Goal: Task Accomplishment & Management: Manage account settings

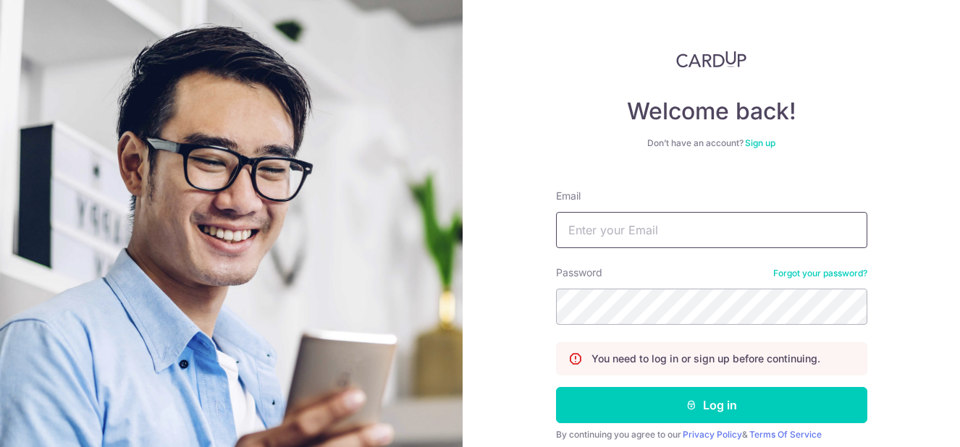
click at [652, 226] on input "Email" at bounding box center [711, 230] width 311 height 36
type input "[EMAIL_ADDRESS][DOMAIN_NAME]"
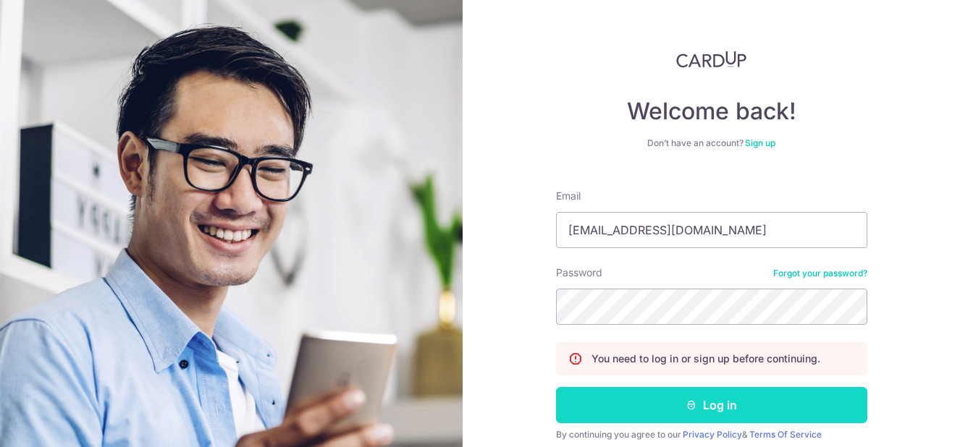
click at [778, 403] on button "Log in" at bounding box center [711, 405] width 311 height 36
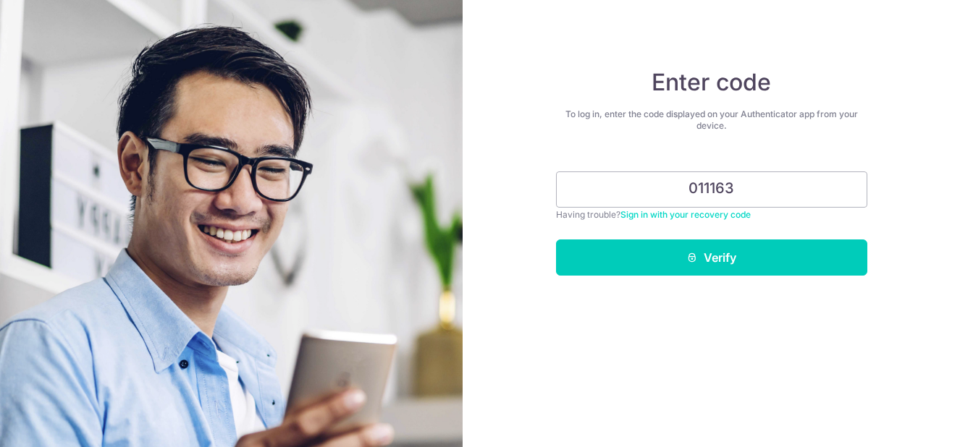
type input "011163"
click at [556, 240] on button "Verify" at bounding box center [711, 258] width 311 height 36
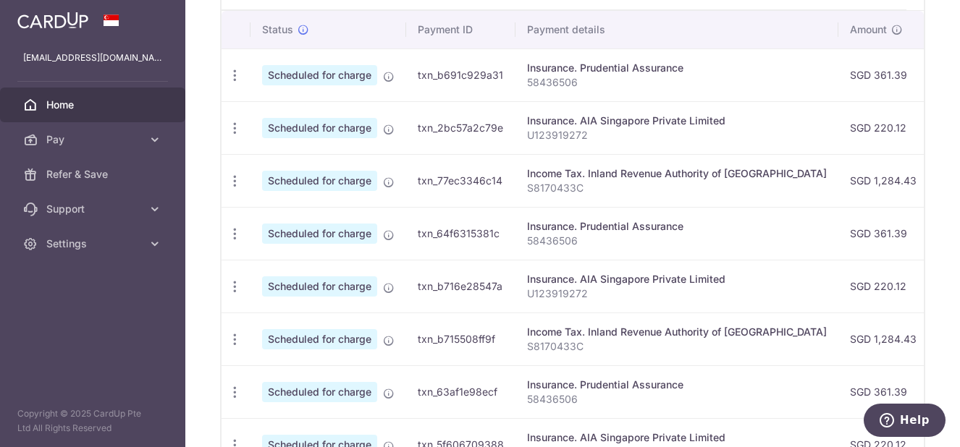
scroll to position [291, 0]
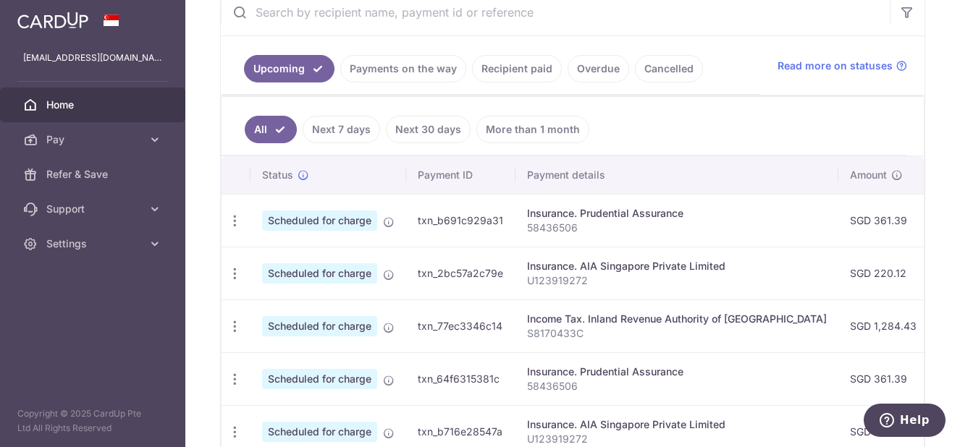
click at [406, 72] on link "Payments on the way" at bounding box center [403, 69] width 126 height 28
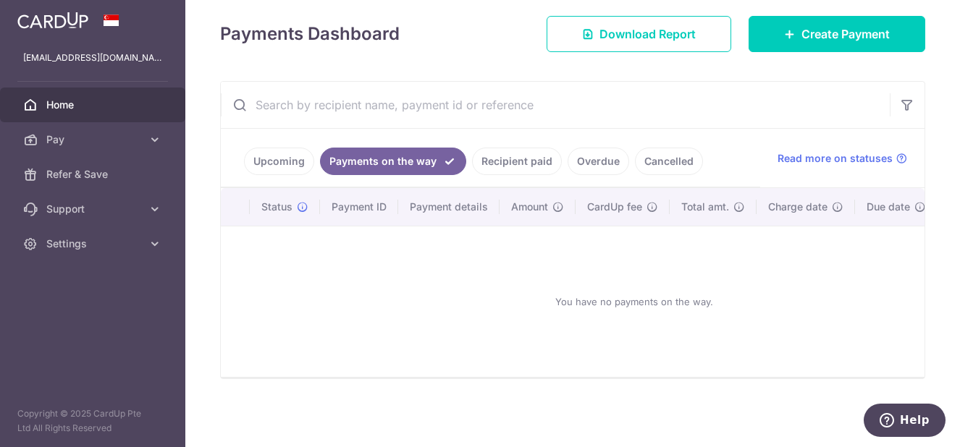
scroll to position [206, 0]
click at [527, 155] on link "Recipient paid" at bounding box center [517, 162] width 90 height 28
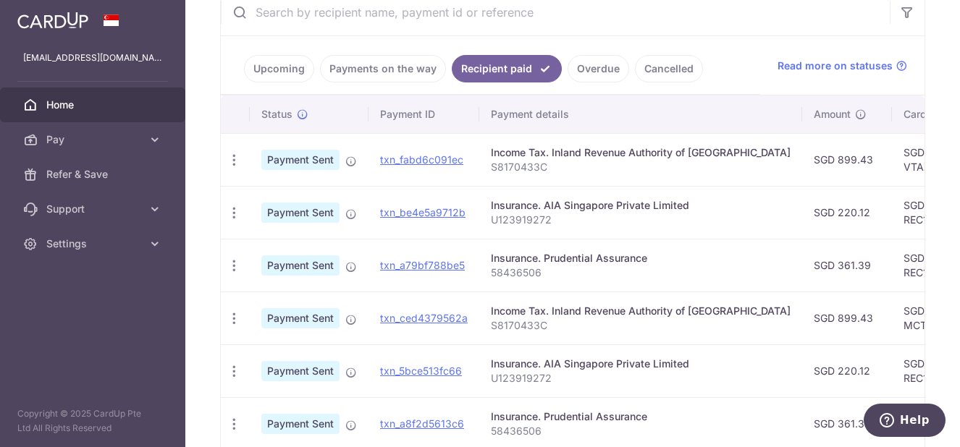
scroll to position [290, 0]
click at [279, 69] on link "Upcoming" at bounding box center [279, 70] width 70 height 28
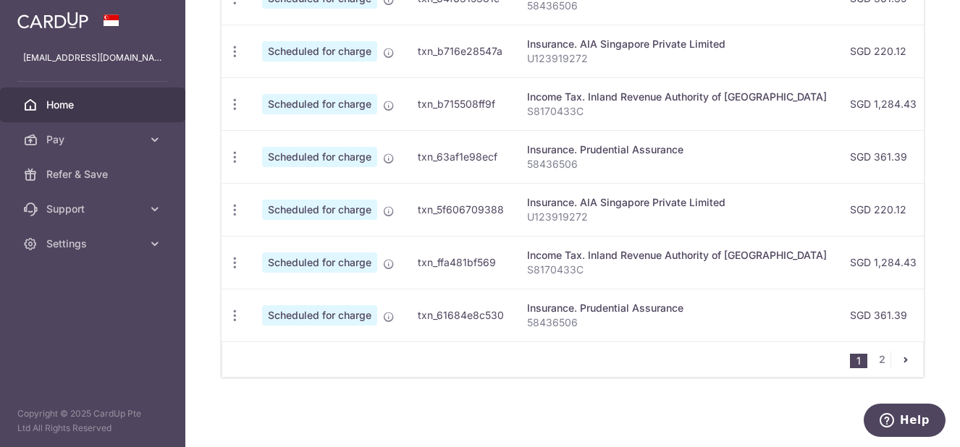
scroll to position [461, 0]
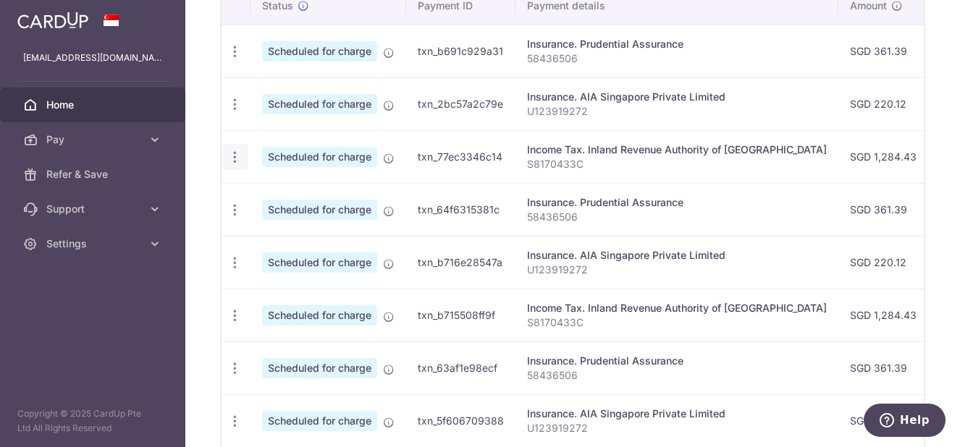
click at [238, 159] on icon "button" at bounding box center [234, 157] width 15 height 15
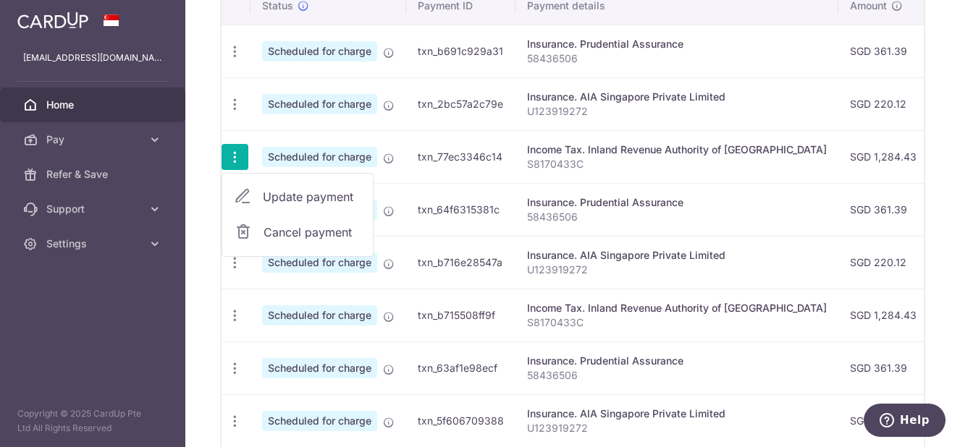
click at [268, 197] on span "Update payment" at bounding box center [312, 196] width 98 height 17
radio input "true"
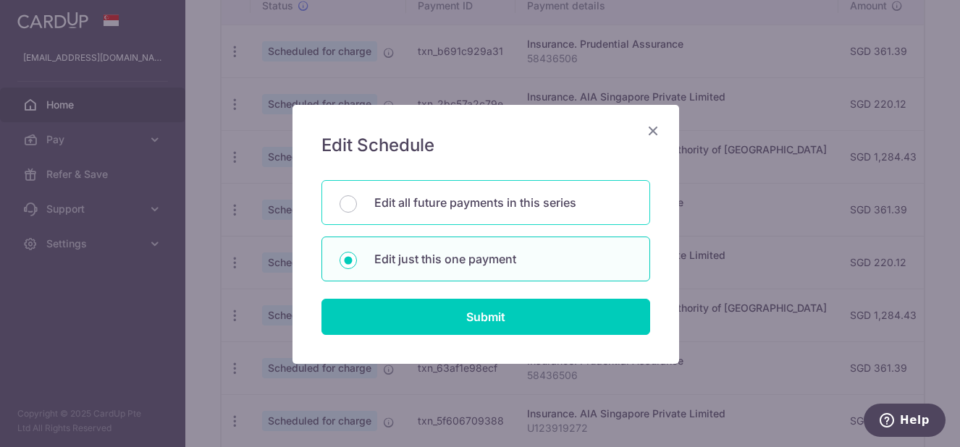
click at [455, 208] on p "Edit all future payments in this series" at bounding box center [503, 202] width 258 height 17
click at [357, 208] on input "Edit all future payments in this series" at bounding box center [348, 204] width 17 height 17
radio input "true"
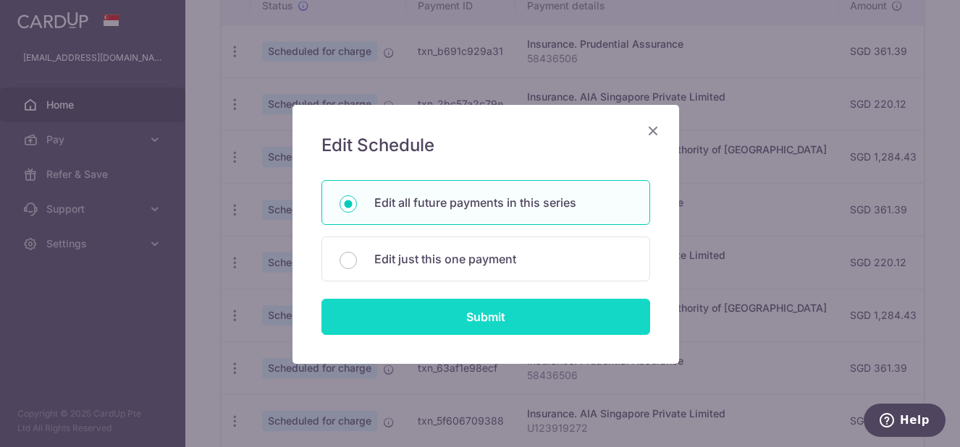
click at [490, 320] on input "Submit" at bounding box center [486, 317] width 329 height 36
radio input "true"
type input "1,284.43"
type input "S8170433C"
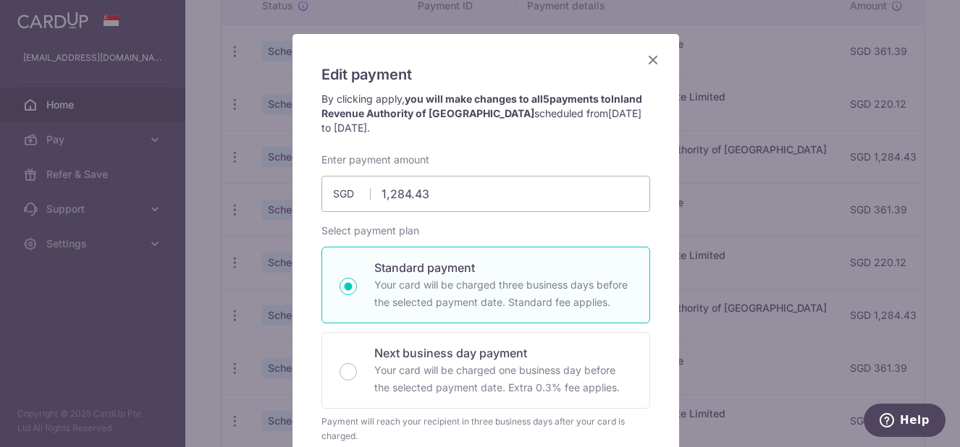
scroll to position [0, 0]
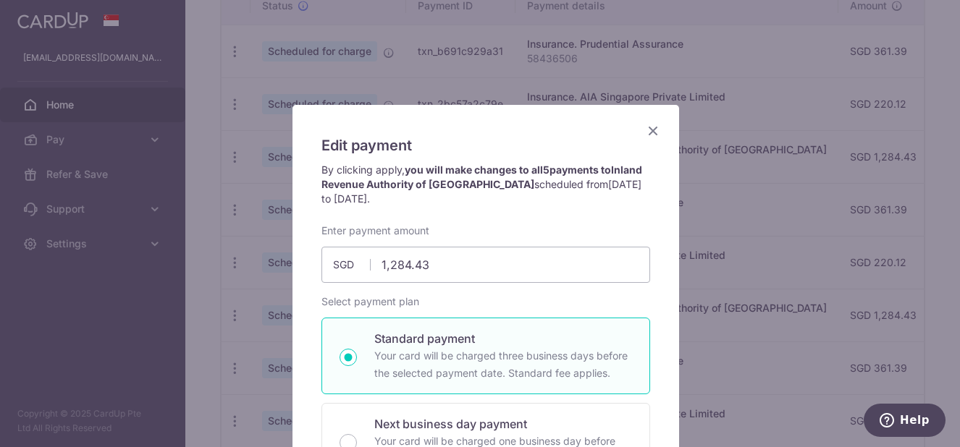
click at [645, 129] on icon "Close" at bounding box center [652, 131] width 17 height 18
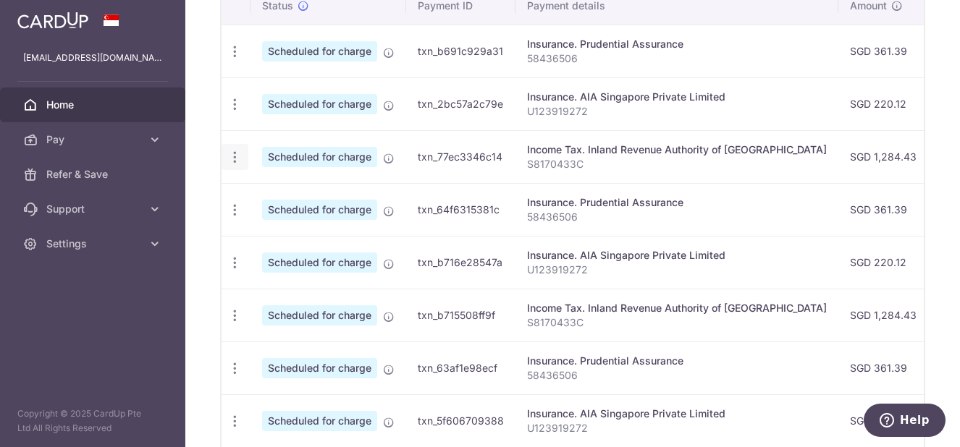
click at [235, 152] on icon "button" at bounding box center [234, 157] width 15 height 15
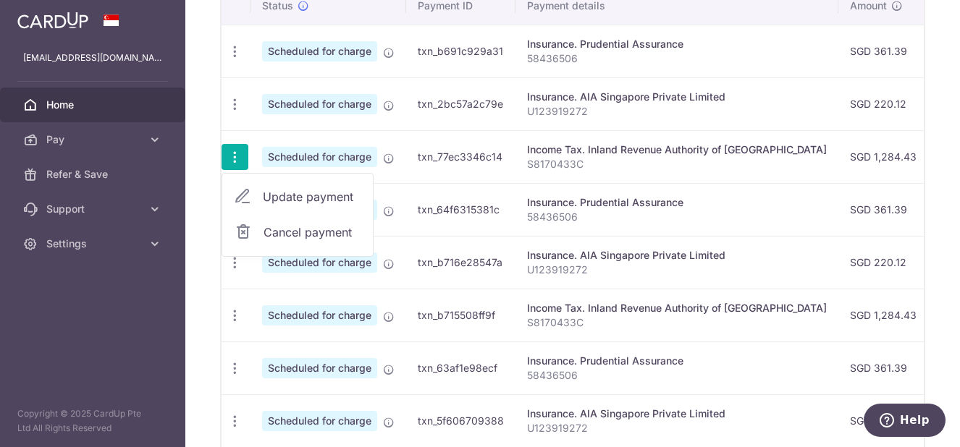
click at [272, 196] on span "Update payment" at bounding box center [312, 196] width 98 height 17
radio input "true"
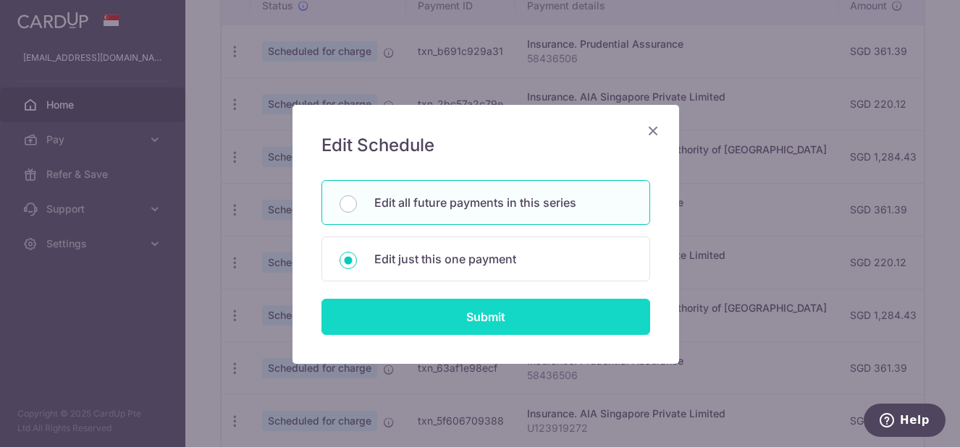
click at [525, 316] on input "Submit" at bounding box center [486, 317] width 329 height 36
radio input "true"
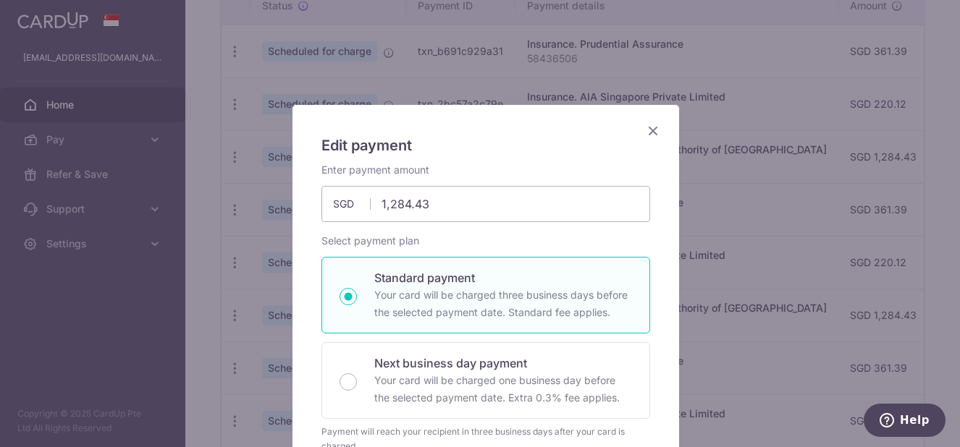
scroll to position [72, 0]
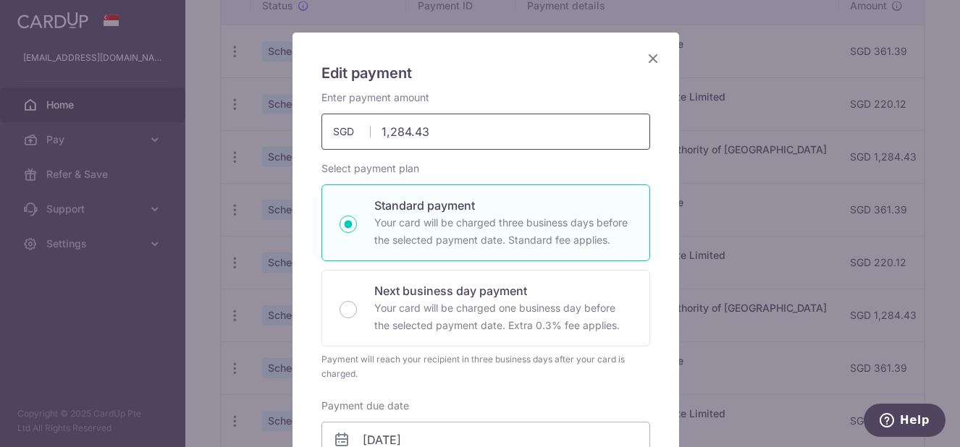
drag, startPoint x: 487, startPoint y: 136, endPoint x: 375, endPoint y: 136, distance: 111.5
click at [375, 135] on input "1,284.43" at bounding box center [486, 132] width 329 height 36
click at [322, 114] on input "1284.43" at bounding box center [486, 132] width 329 height 36
type input "514.43"
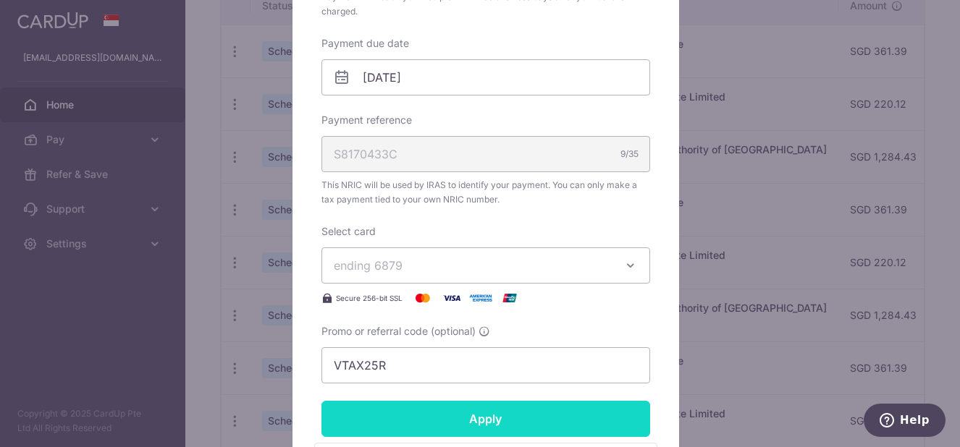
scroll to position [581, 0]
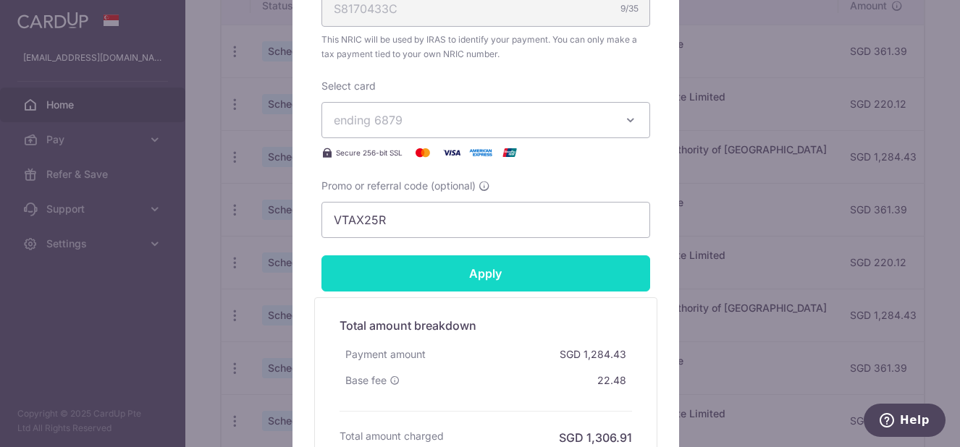
click at [487, 292] on input "Apply" at bounding box center [486, 274] width 329 height 36
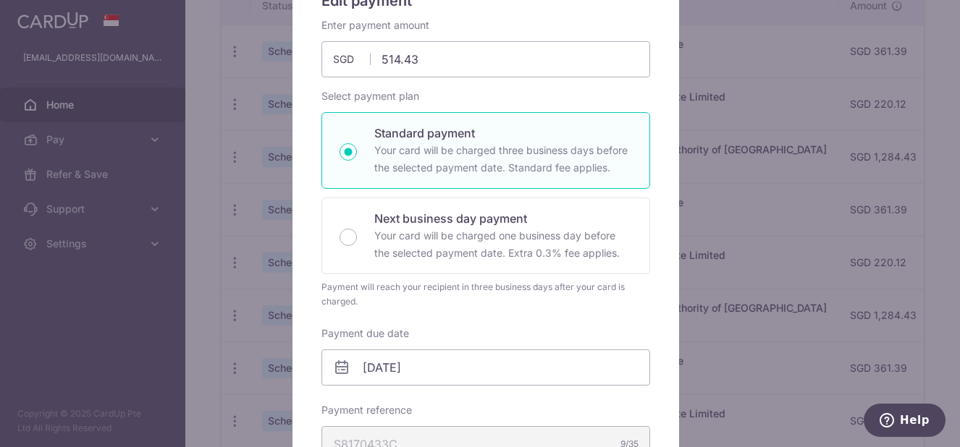
scroll to position [871, 0]
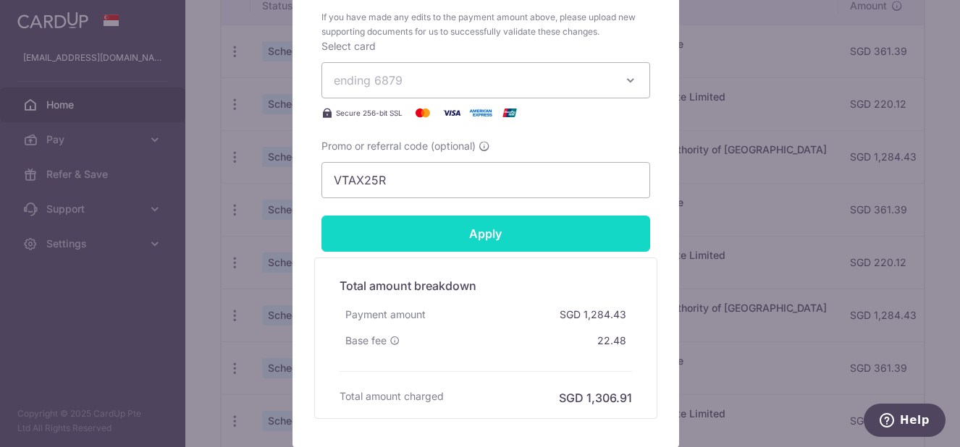
click at [542, 230] on input "Apply" at bounding box center [486, 234] width 329 height 36
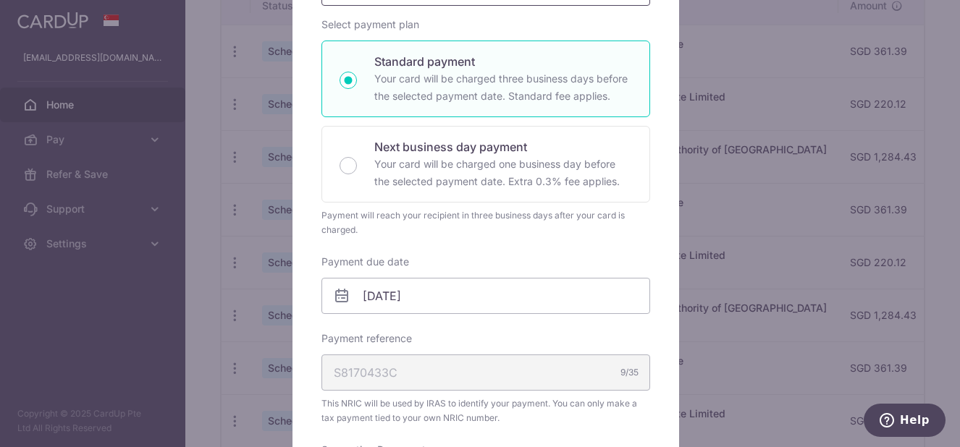
scroll to position [72, 0]
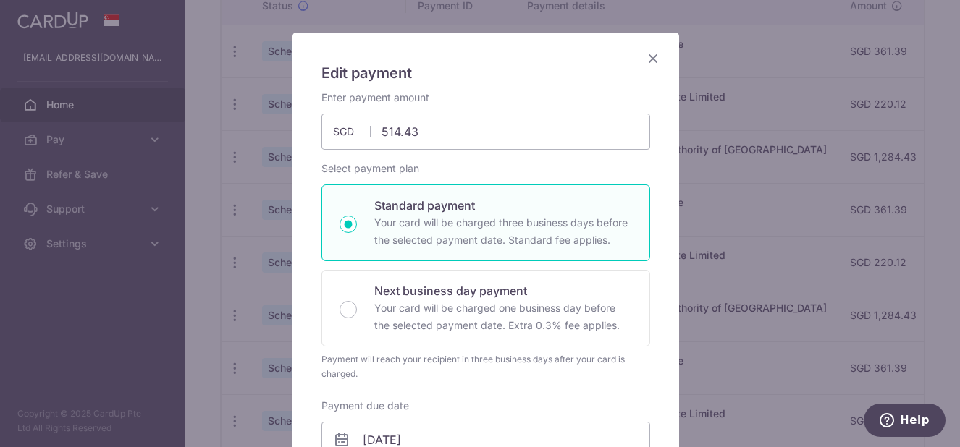
click at [647, 56] on icon "Close" at bounding box center [652, 58] width 17 height 18
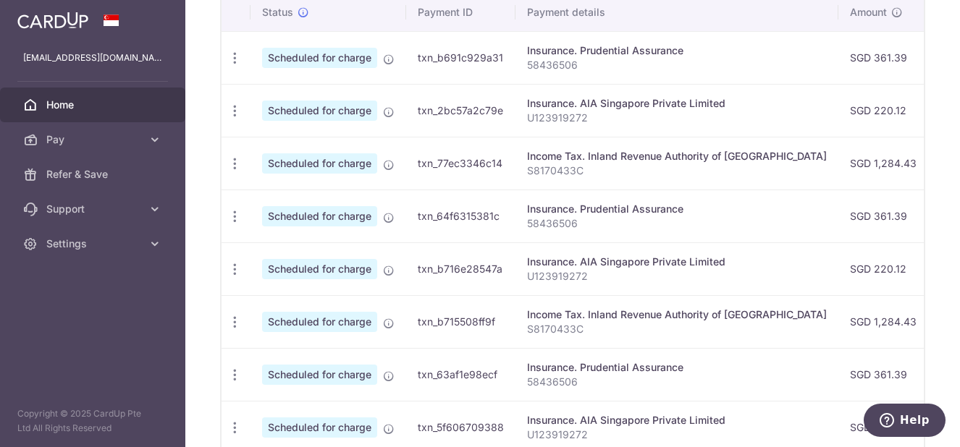
scroll to position [308, 0]
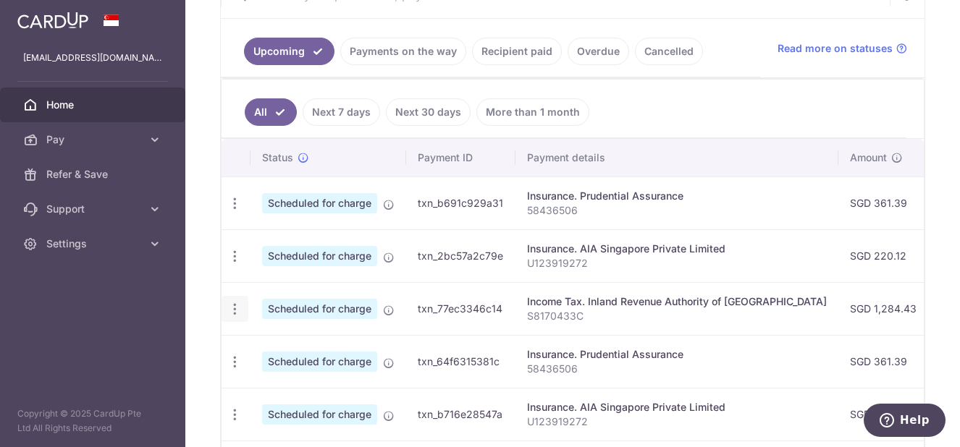
click at [235, 307] on icon "button" at bounding box center [234, 309] width 15 height 15
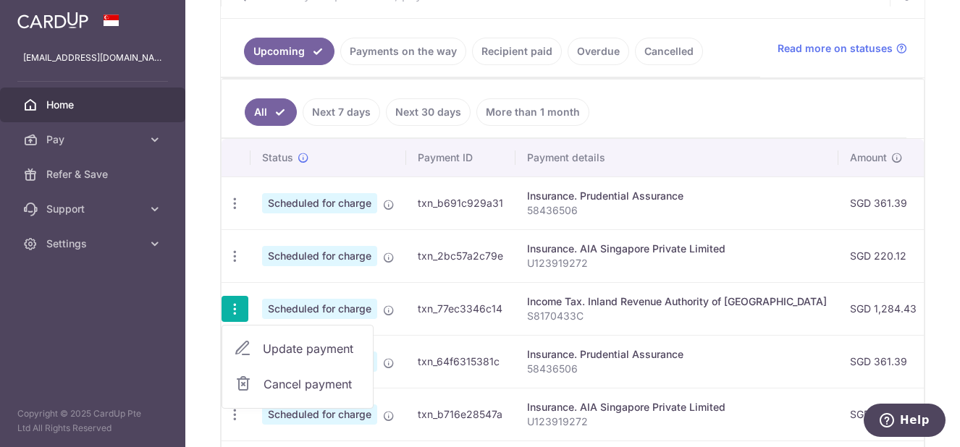
click at [301, 345] on span "Update payment" at bounding box center [312, 348] width 98 height 17
radio input "true"
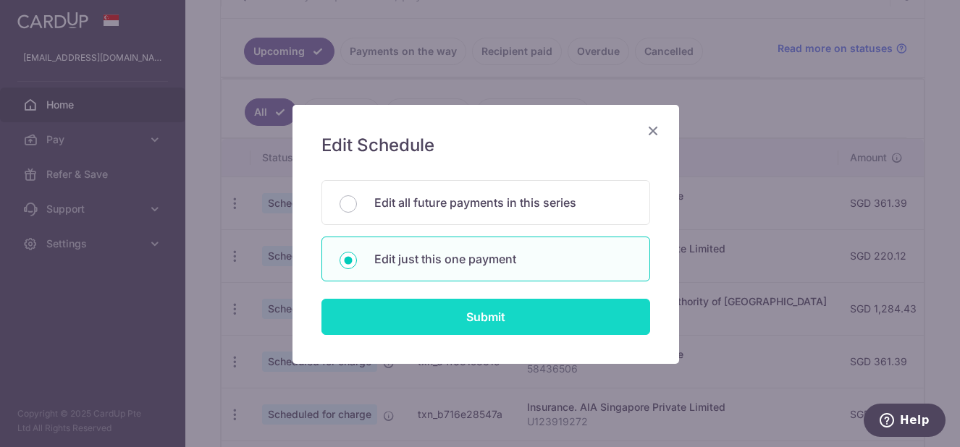
click at [414, 325] on input "Submit" at bounding box center [486, 317] width 329 height 36
radio input "true"
type input "1,284.43"
type input "[DATE]"
type input "S8170433C"
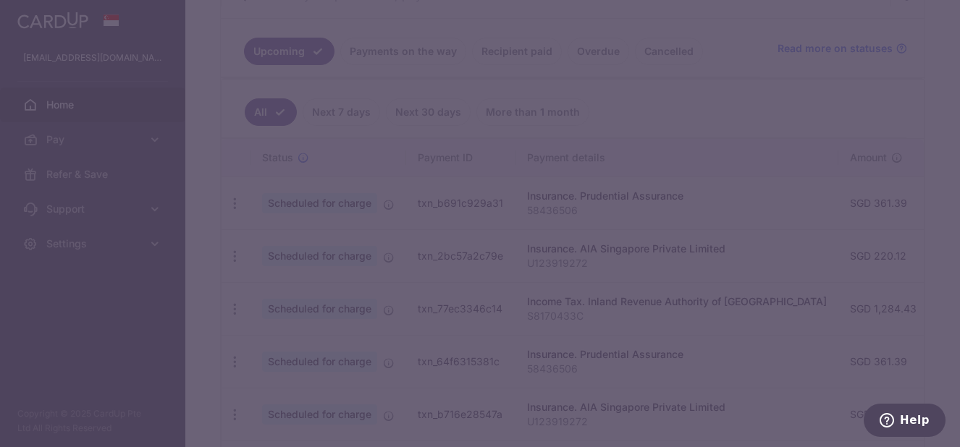
type input "VTAX25R"
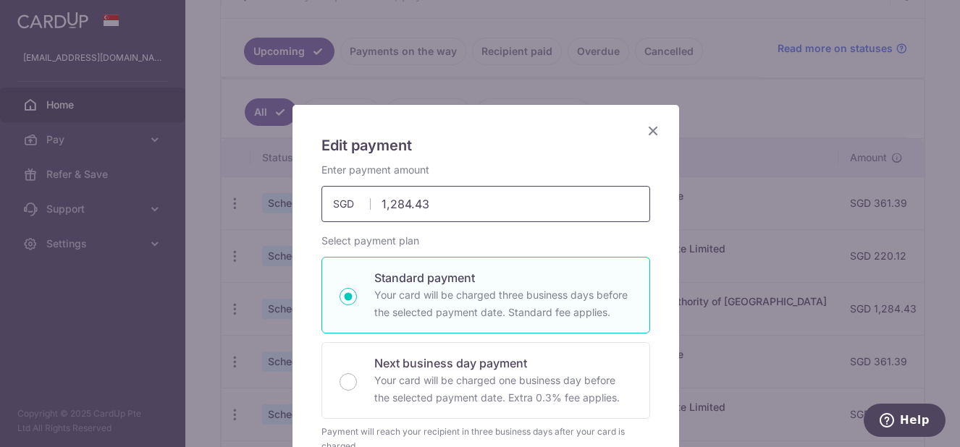
drag, startPoint x: 397, startPoint y: 200, endPoint x: 371, endPoint y: 200, distance: 25.3
click at [368, 199] on input "1,284.43" at bounding box center [486, 204] width 329 height 36
type input "514.43"
click at [460, 240] on div "Select payment plan Standard payment Your card will be charged three business d…" at bounding box center [486, 344] width 329 height 220
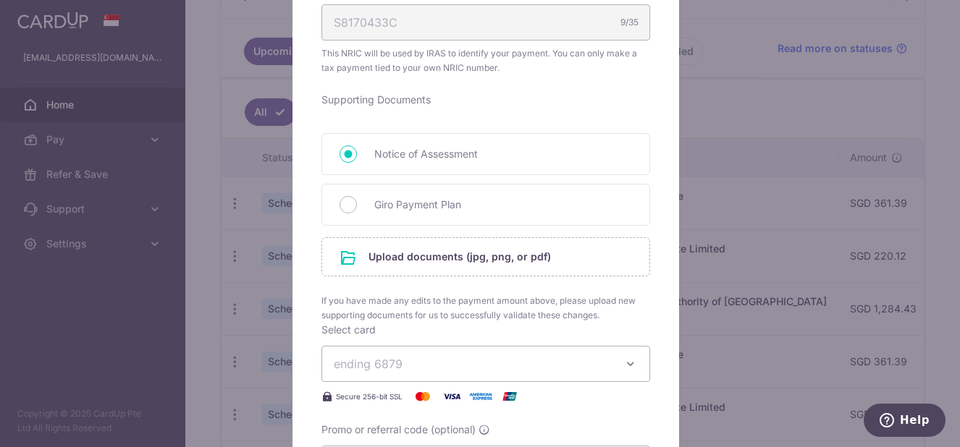
scroll to position [726, 0]
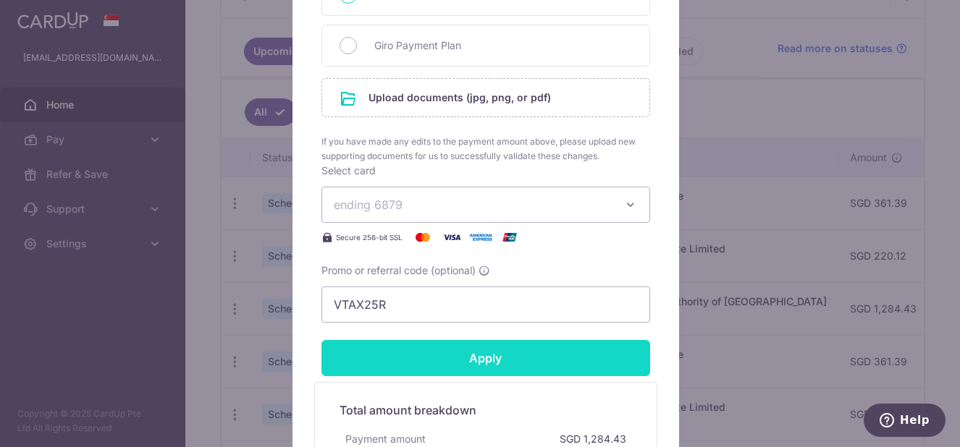
click at [443, 364] on input "Apply" at bounding box center [486, 358] width 329 height 36
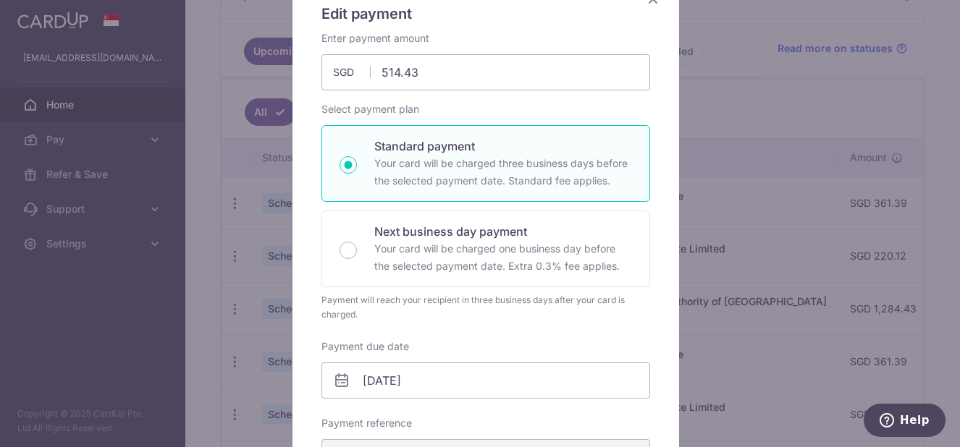
scroll to position [0, 0]
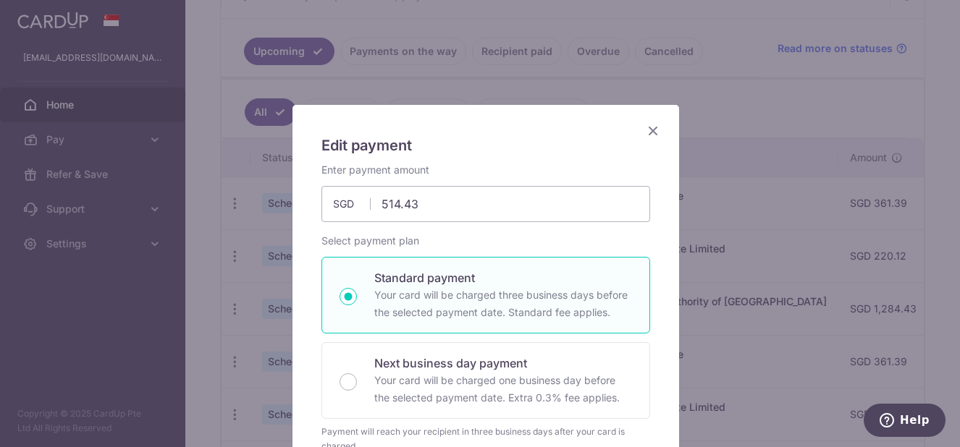
click at [648, 126] on icon "Close" at bounding box center [652, 131] width 17 height 18
